Goal: Task Accomplishment & Management: Use online tool/utility

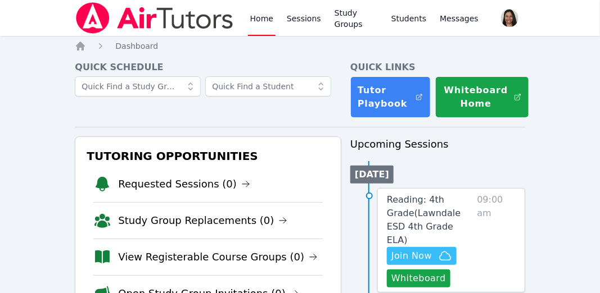
scroll to position [70, 0]
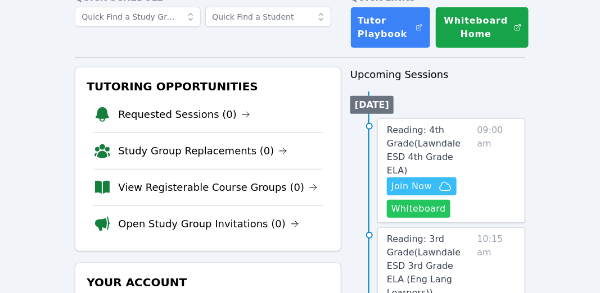
click at [420, 200] on button "Whiteboard" at bounding box center [419, 209] width 64 height 18
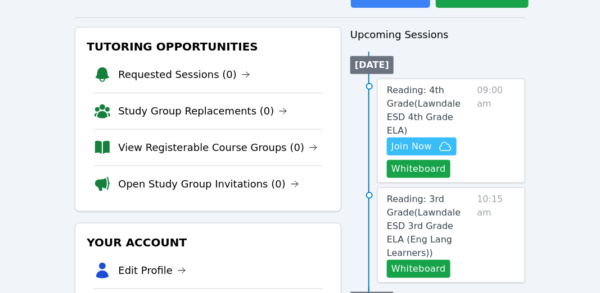
scroll to position [0, 0]
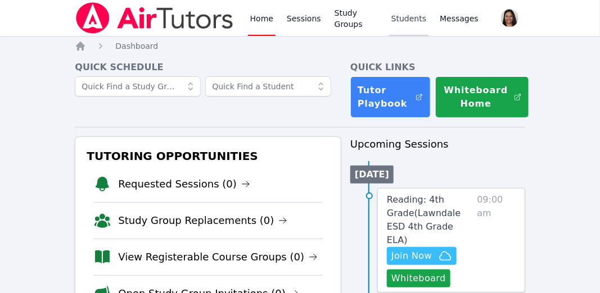
click at [415, 19] on link "Students" at bounding box center [408, 18] width 39 height 36
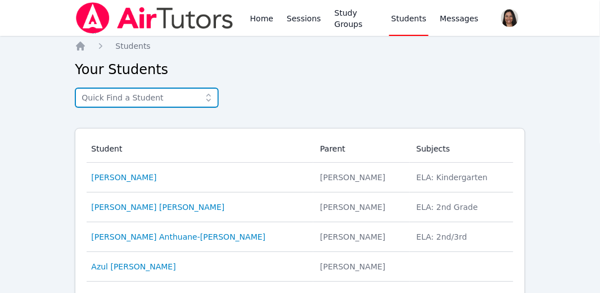
click at [133, 98] on input "text" at bounding box center [147, 98] width 144 height 20
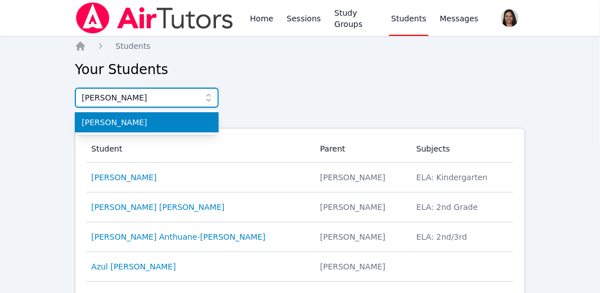
type input "liam"
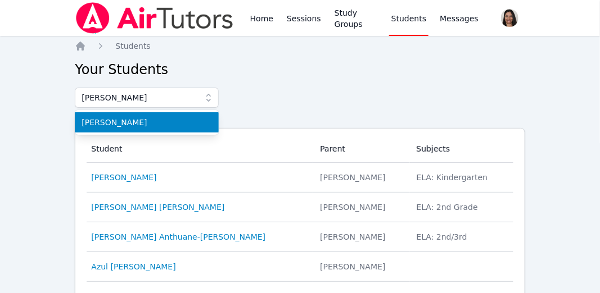
click at [106, 125] on span "[PERSON_NAME]" at bounding box center [147, 122] width 130 height 11
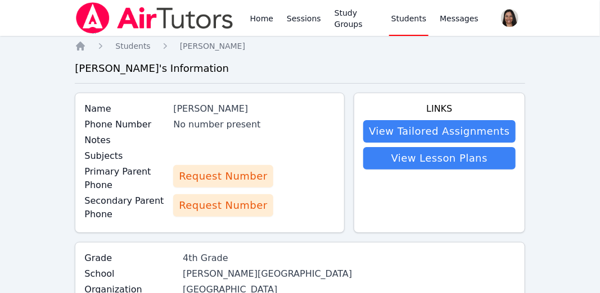
click at [219, 177] on span "Request Number" at bounding box center [223, 177] width 88 height 16
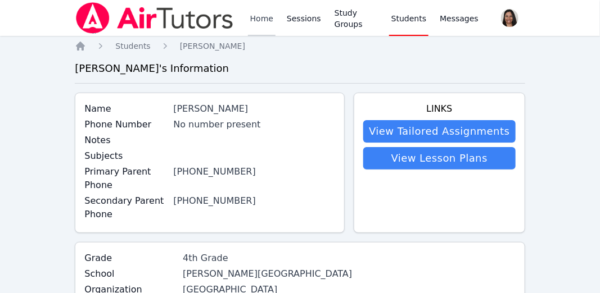
click at [264, 21] on link "Home" at bounding box center [262, 18] width 28 height 36
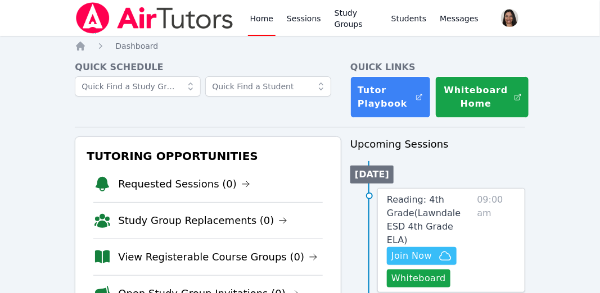
click at [305, 21] on link "Sessions" at bounding box center [303, 18] width 39 height 36
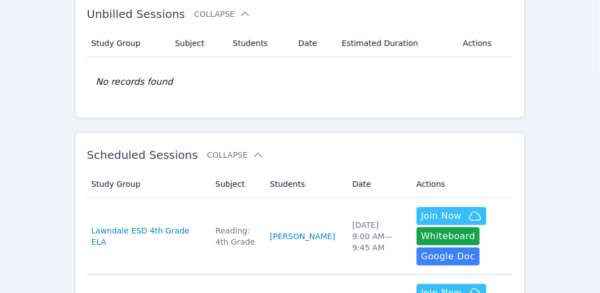
scroll to position [70, 0]
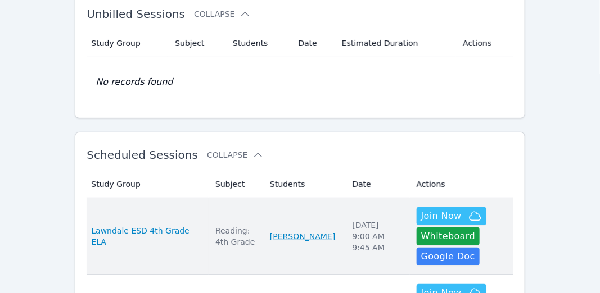
click at [270, 233] on link "[PERSON_NAME]" at bounding box center [302, 236] width 65 height 11
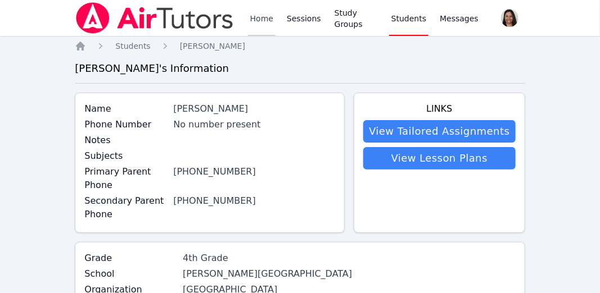
click at [259, 19] on link "Home" at bounding box center [262, 18] width 28 height 36
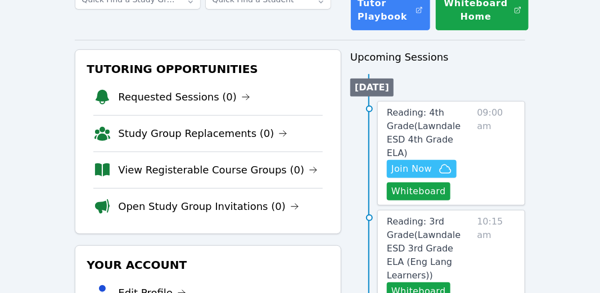
scroll to position [88, 0]
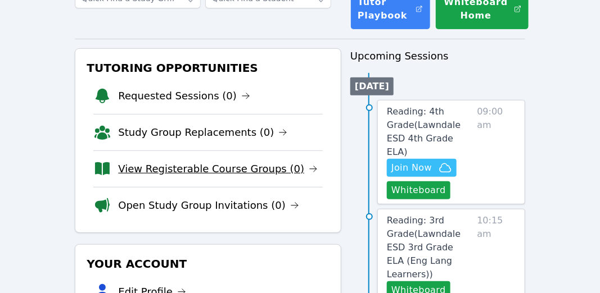
click at [211, 170] on link "View Registerable Course Groups (0)" at bounding box center [218, 169] width 200 height 16
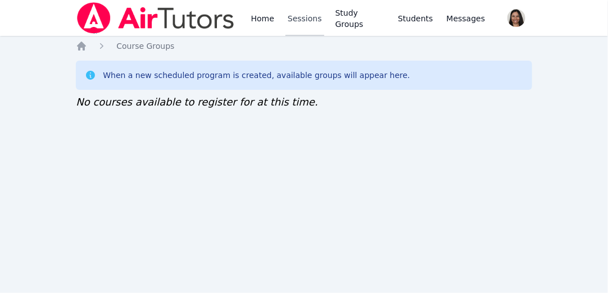
click at [311, 21] on link "Sessions" at bounding box center [305, 18] width 39 height 36
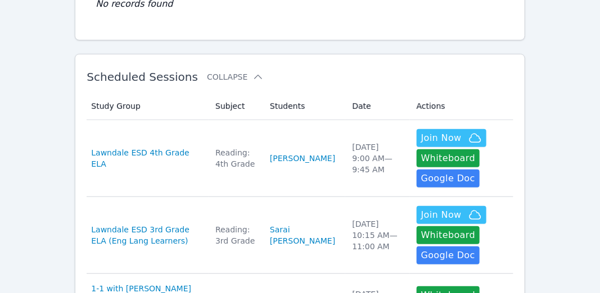
scroll to position [149, 0]
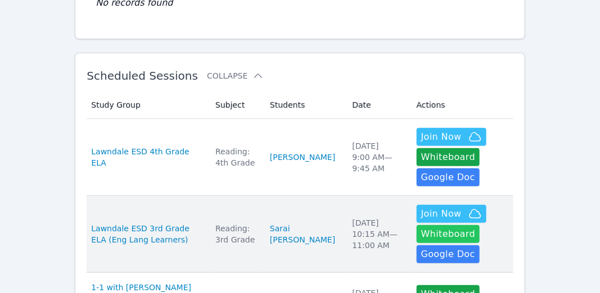
click at [417, 234] on button "Whiteboard" at bounding box center [449, 234] width 64 height 18
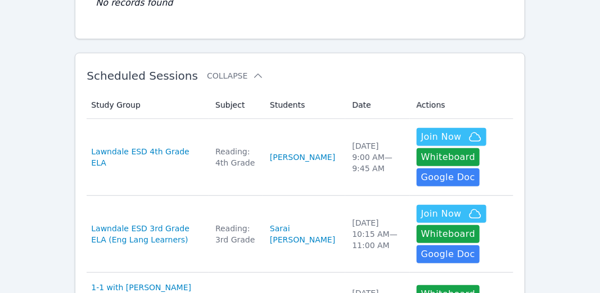
scroll to position [0, 0]
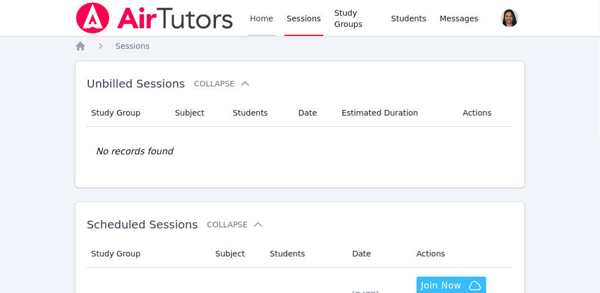
click at [269, 13] on link "Home" at bounding box center [262, 18] width 28 height 36
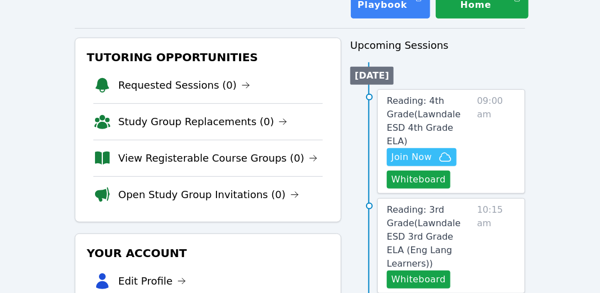
scroll to position [146, 0]
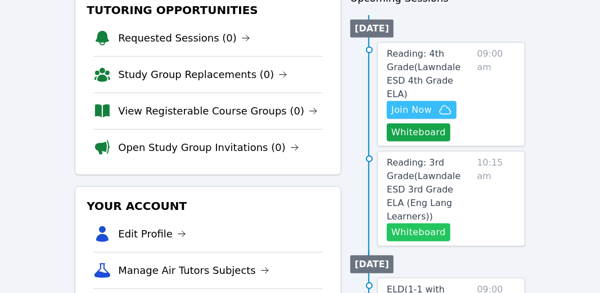
click at [424, 224] on button "Whiteboard" at bounding box center [419, 233] width 64 height 18
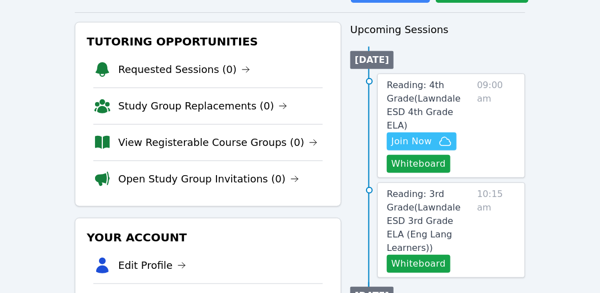
scroll to position [148, 0]
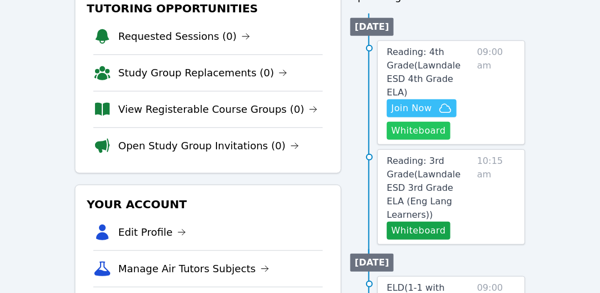
click at [428, 122] on button "Whiteboard" at bounding box center [419, 131] width 64 height 18
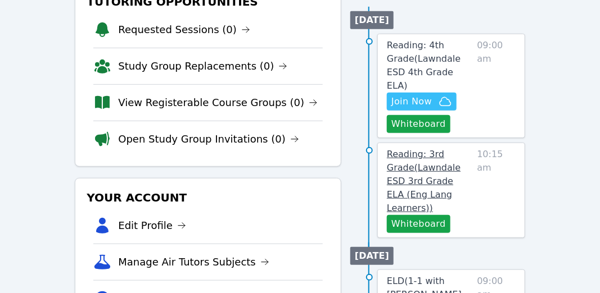
scroll to position [171, 0]
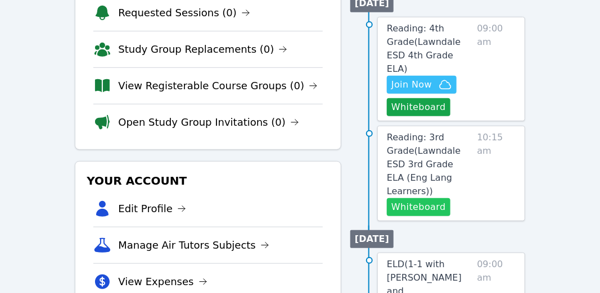
click at [438, 198] on button "Whiteboard" at bounding box center [419, 207] width 64 height 18
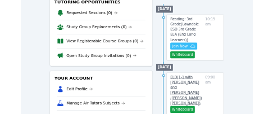
scroll to position [151, 0]
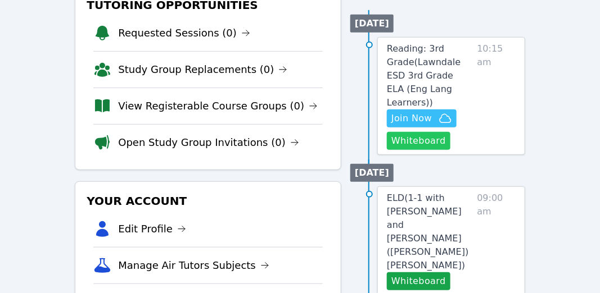
click at [426, 132] on button "Whiteboard" at bounding box center [419, 141] width 64 height 18
click at [414, 132] on button "Whiteboard" at bounding box center [419, 141] width 64 height 18
